Goal: Task Accomplishment & Management: Use online tool/utility

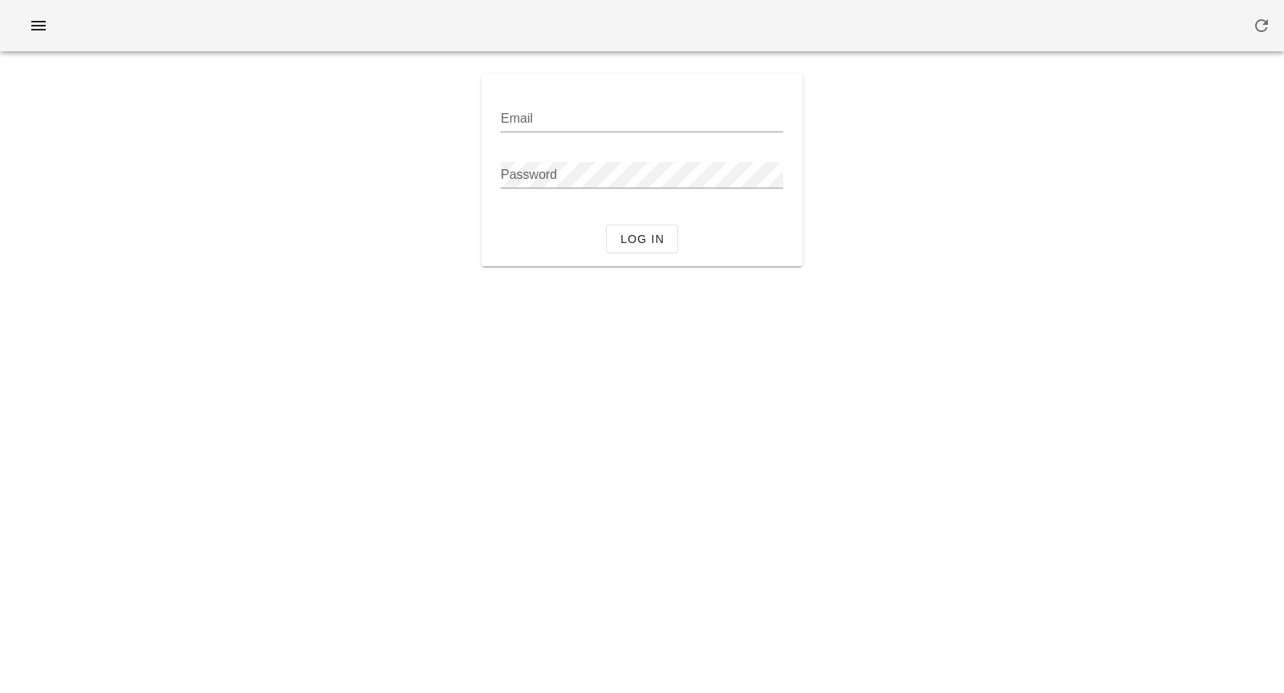
type input "[PERSON_NAME][EMAIL_ADDRESS][DOMAIN_NAME]"
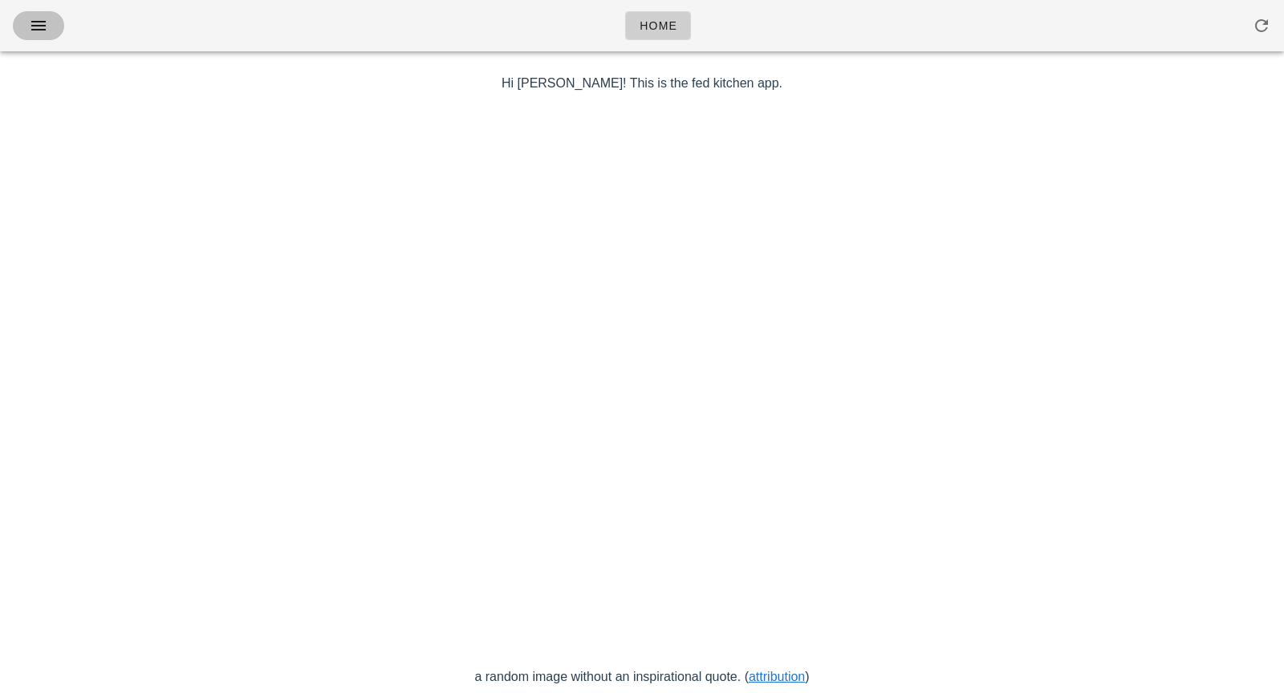
click at [39, 35] on button "button" at bounding box center [38, 25] width 51 height 29
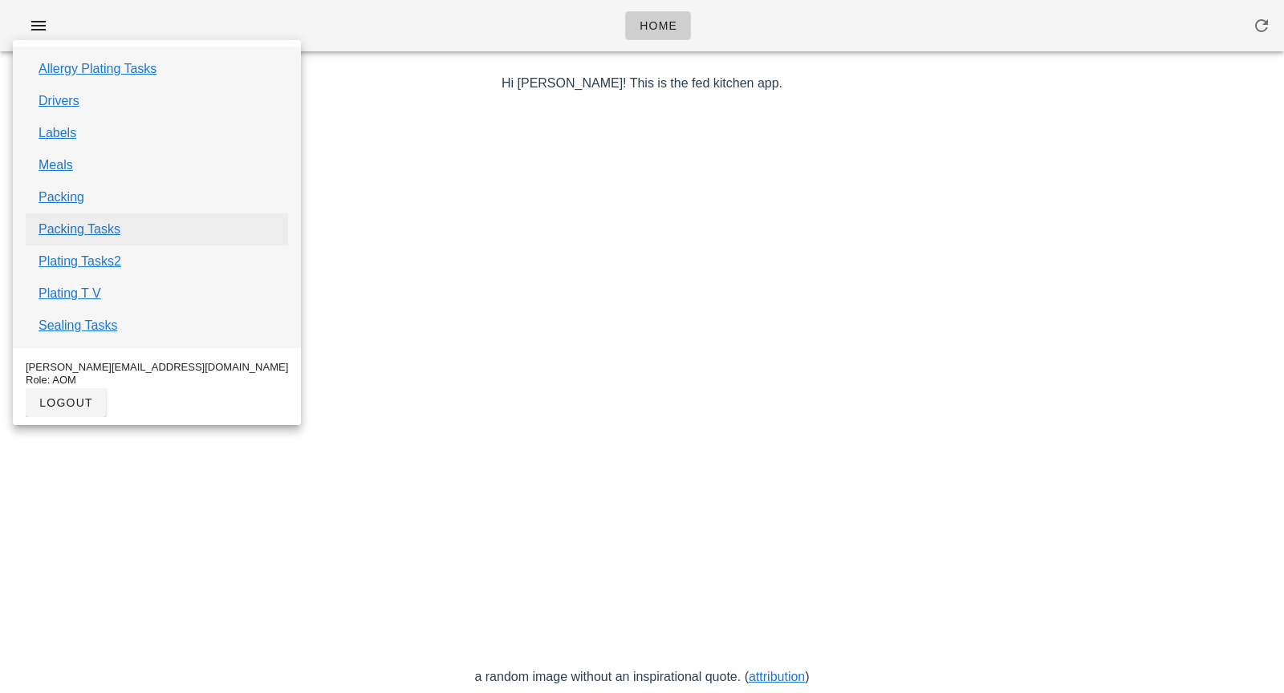
click at [53, 236] on link "Packing Tasks" at bounding box center [80, 229] width 82 height 19
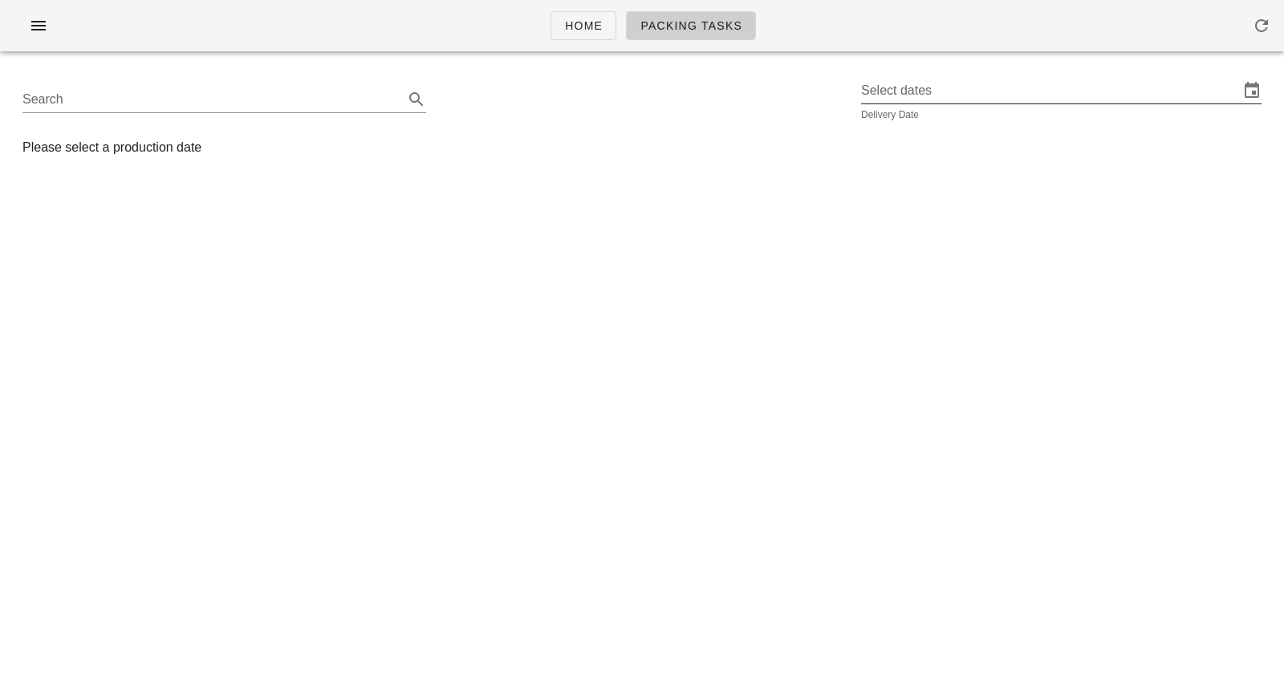
click at [947, 96] on input "Select dates" at bounding box center [1050, 91] width 378 height 26
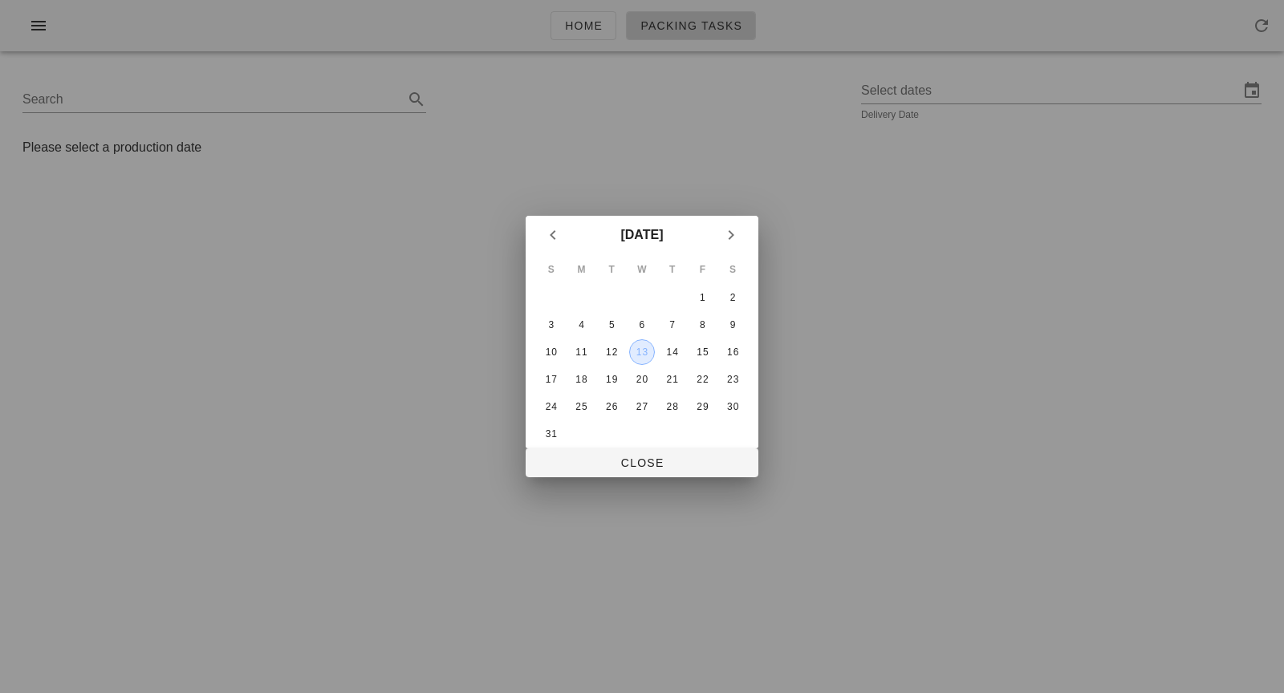
click at [640, 352] on div "13" at bounding box center [642, 352] width 24 height 11
click at [603, 475] on button "Close" at bounding box center [642, 463] width 233 height 29
type input "[DATE]"
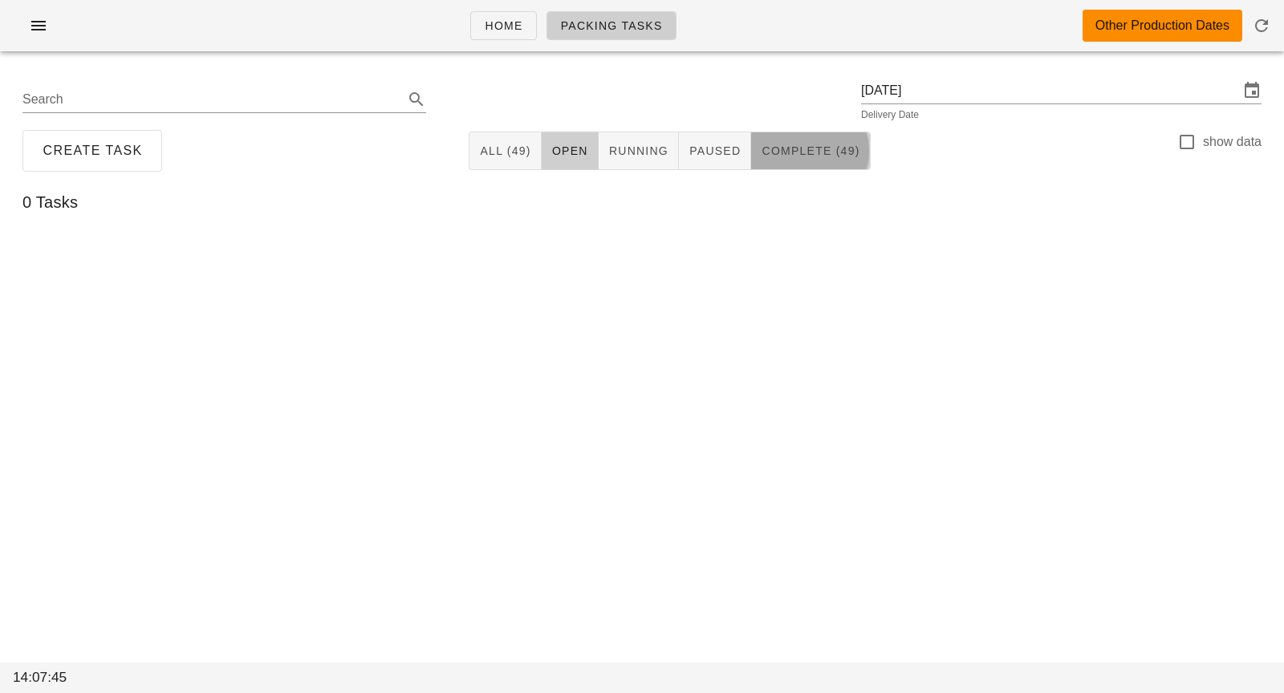
click at [796, 146] on span "Complete (49)" at bounding box center [810, 150] width 99 height 13
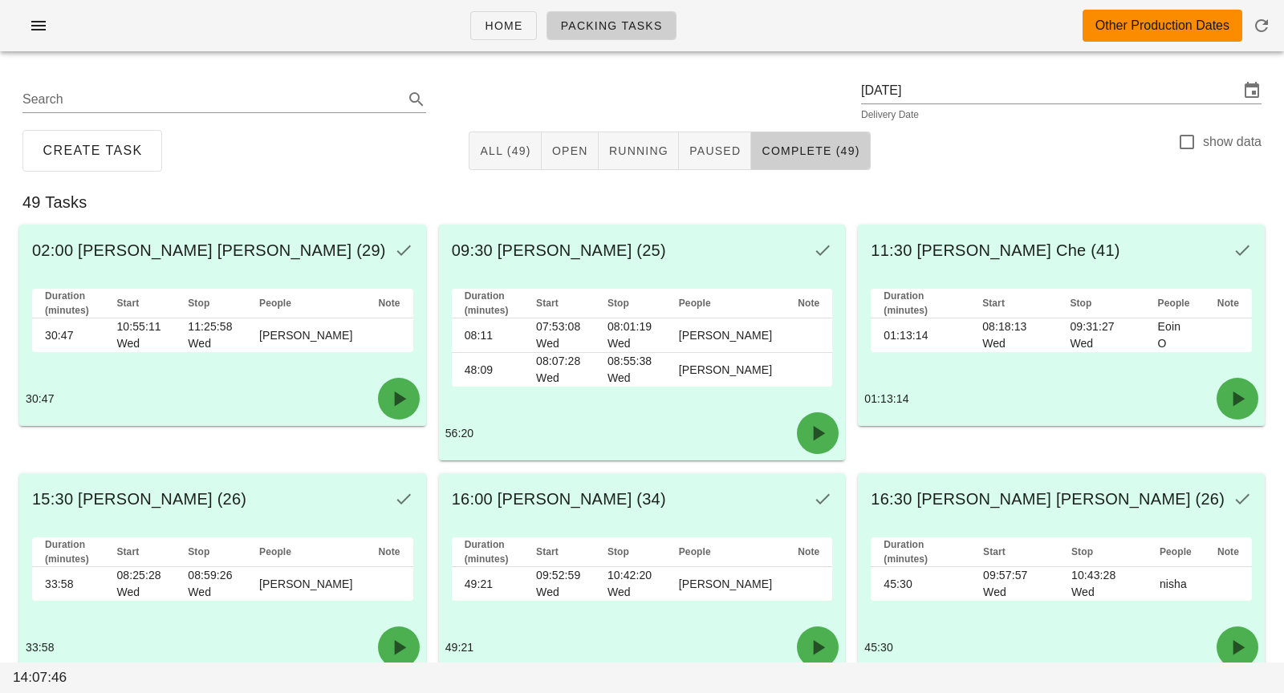
click at [1216, 142] on label "show data" at bounding box center [1232, 142] width 59 height 16
checkbox input "true"
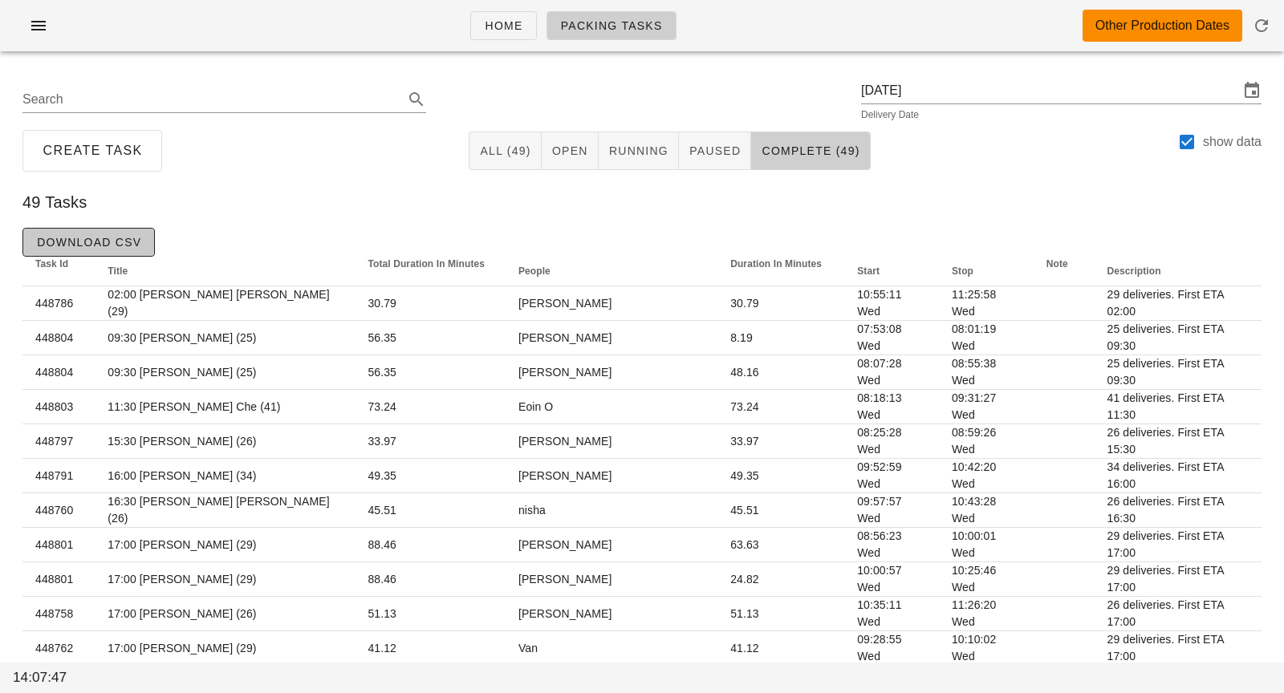
click at [152, 251] on button "Download CSV" at bounding box center [88, 242] width 132 height 29
